Goal: Transaction & Acquisition: Subscribe to service/newsletter

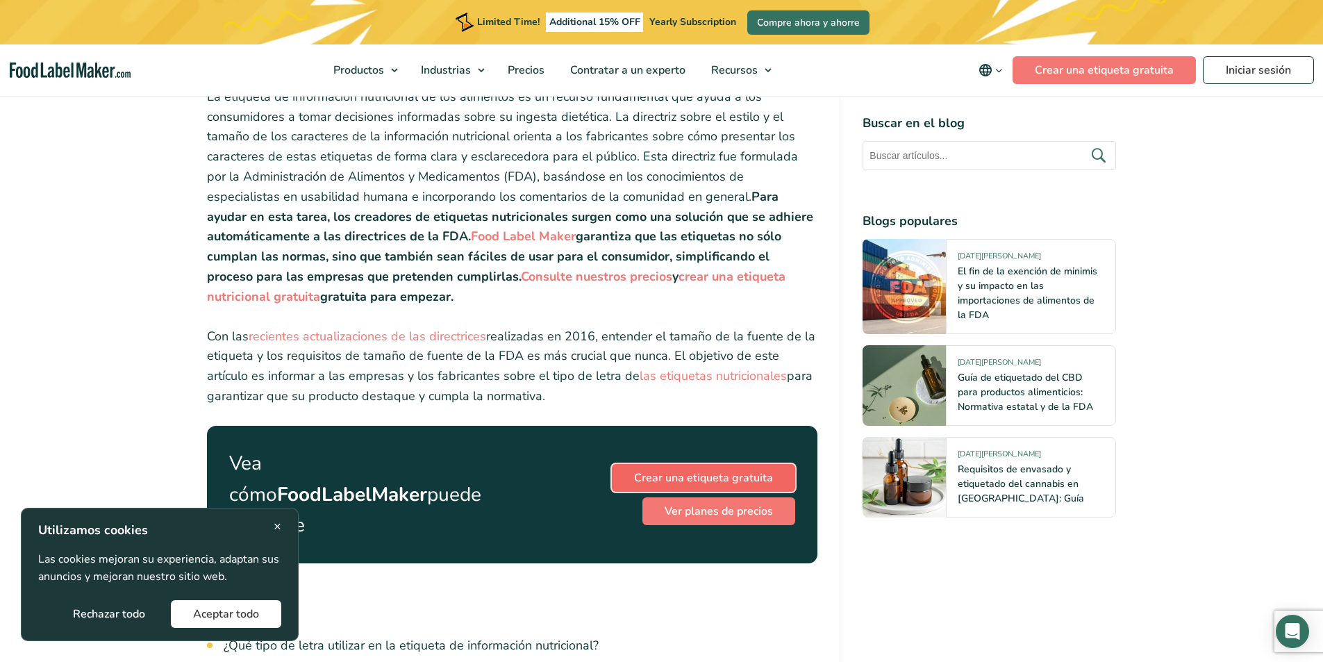
click at [687, 464] on link "Crear una etiqueta gratuita" at bounding box center [703, 478] width 183 height 28
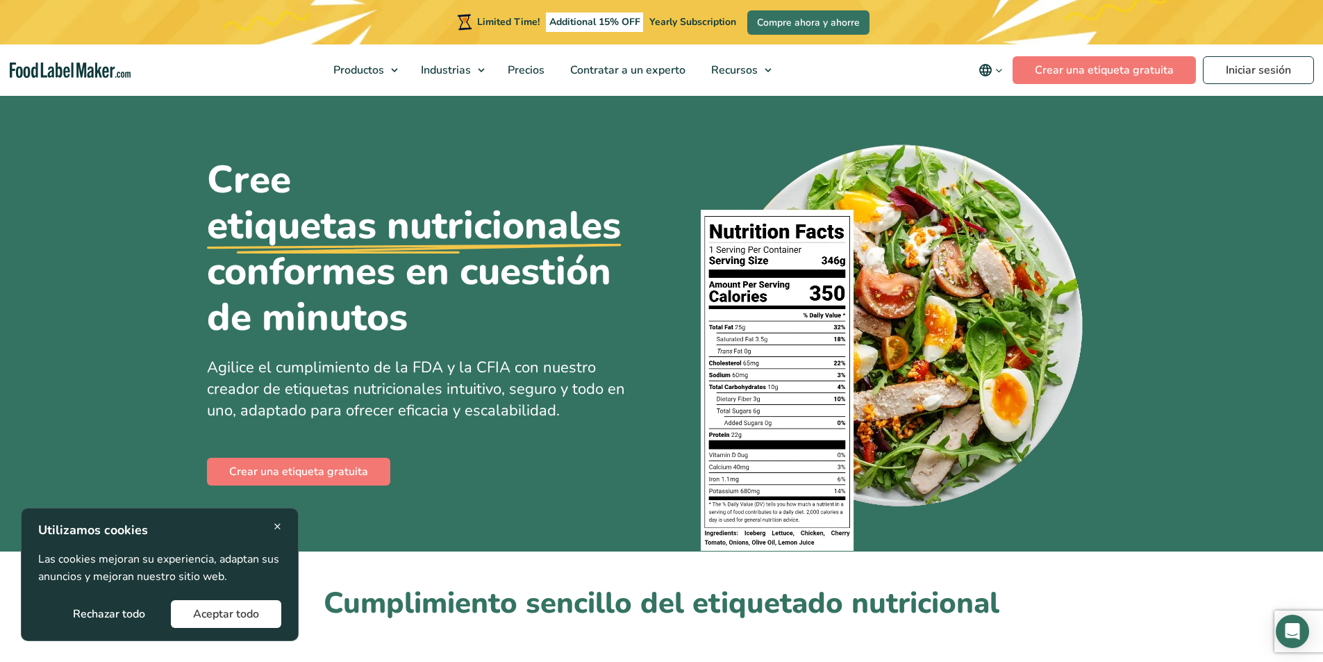
scroll to position [61, 0]
